Goal: Information Seeking & Learning: Learn about a topic

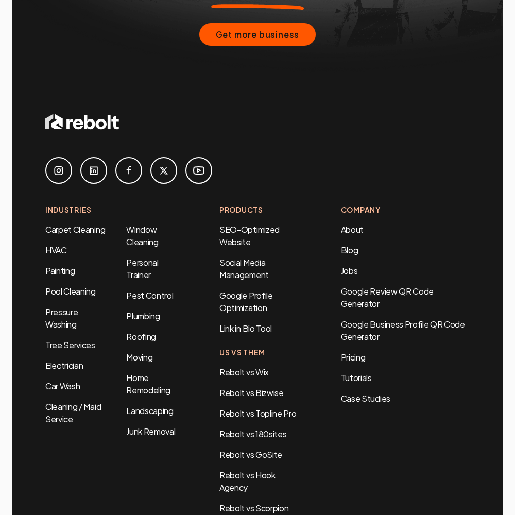
scroll to position [4178, 0]
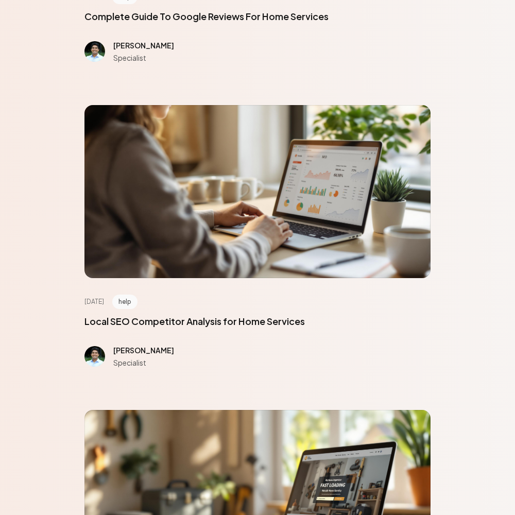
scroll to position [4638, 0]
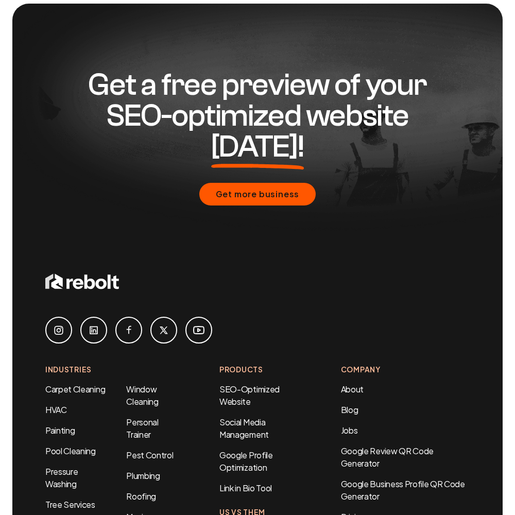
scroll to position [755, 0]
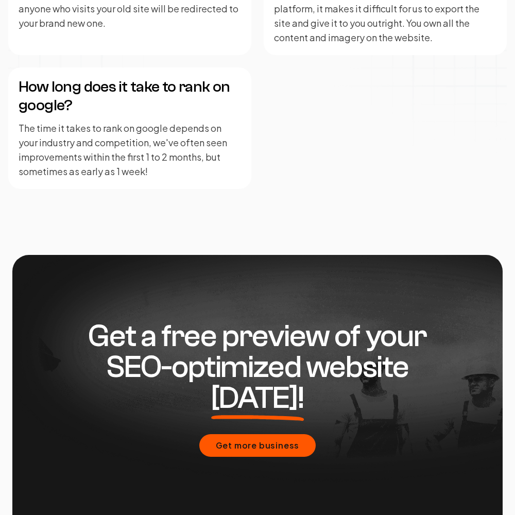
scroll to position [2538, 0]
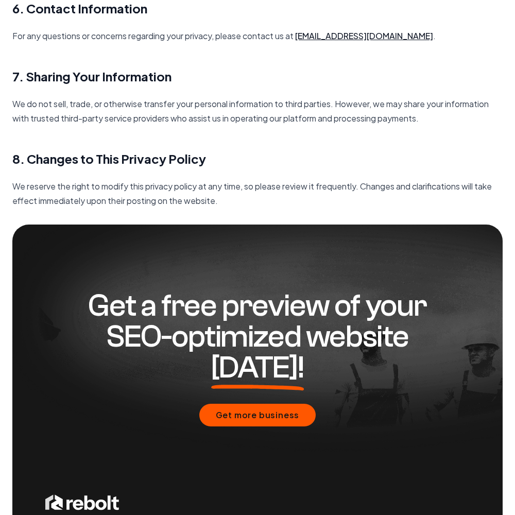
scroll to position [1491, 0]
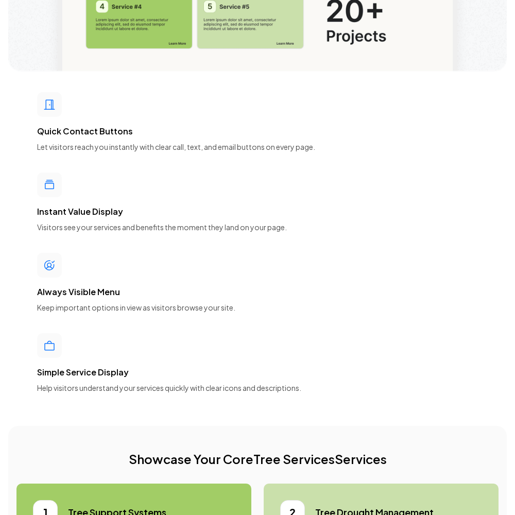
scroll to position [4638, 0]
